Goal: Find specific page/section: Find specific page/section

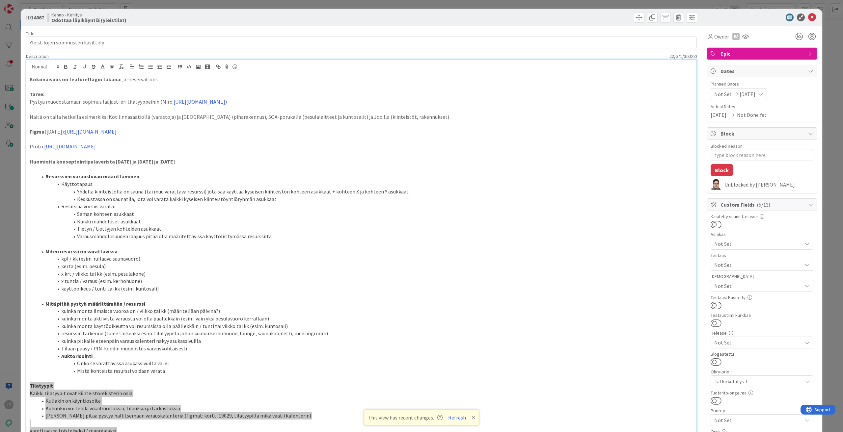
scroll to position [296, 0]
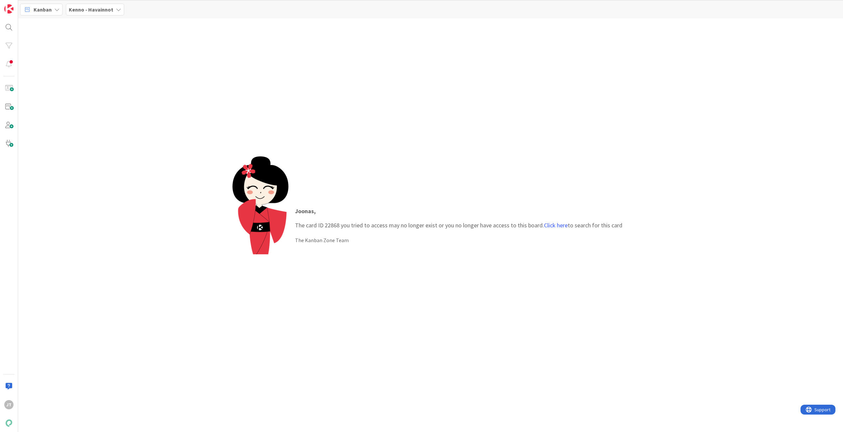
click at [331, 226] on p "Joonas , The card ID 22868 you tried to access may no longer exist or you no lo…" at bounding box center [458, 218] width 327 height 23
copy p "22868"
click at [11, 28] on div at bounding box center [8, 27] width 13 height 13
click at [116, 25] on button "Search" at bounding box center [118, 24] width 25 height 12
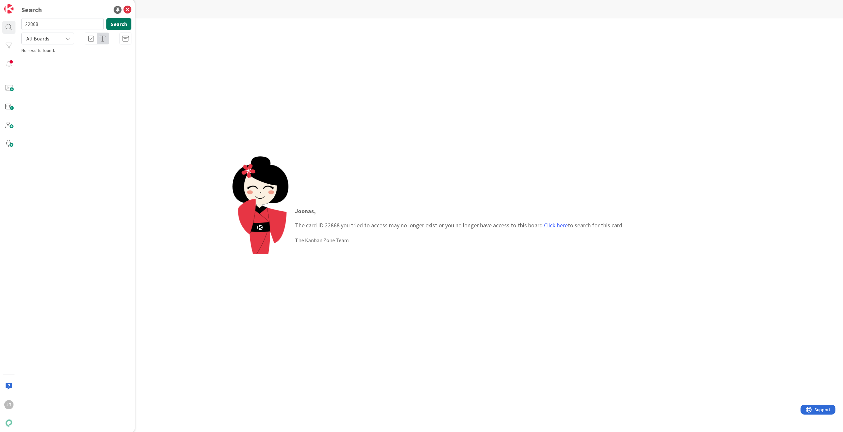
type input "22868"
click at [91, 54] on div "Kenno - Kehitys › Backlog prioriteetti järjestyksessä (core)" at bounding box center [81, 52] width 101 height 6
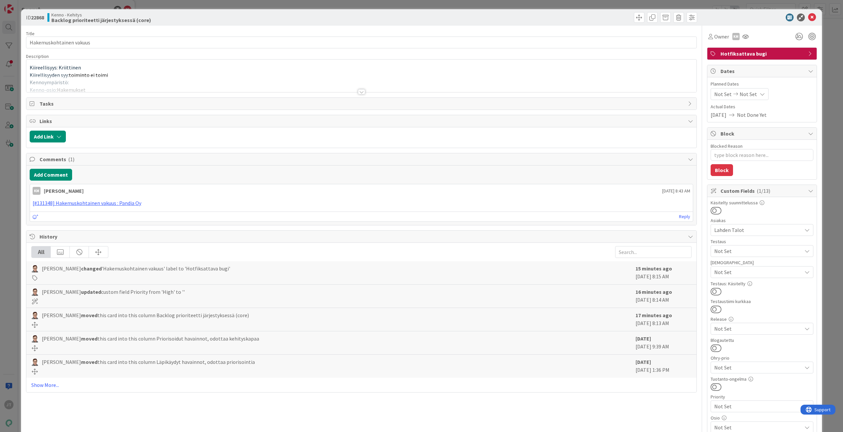
type textarea "x"
click at [359, 92] on div at bounding box center [361, 91] width 7 height 5
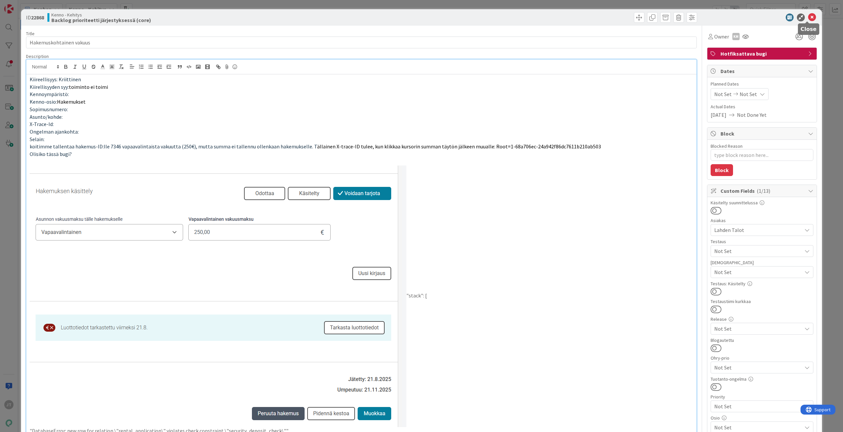
click at [809, 20] on icon at bounding box center [812, 17] width 8 height 8
